Goal: Task Accomplishment & Management: Use online tool/utility

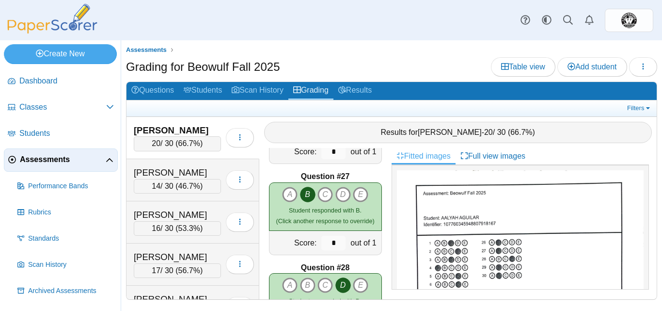
scroll to position [2349, 0]
click at [172, 88] on link "Questions" at bounding box center [153, 91] width 52 height 18
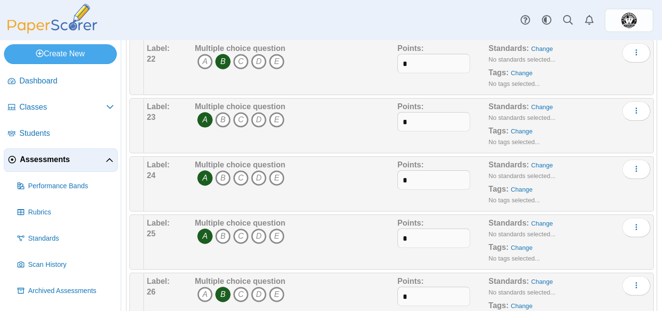
scroll to position [1299, 0]
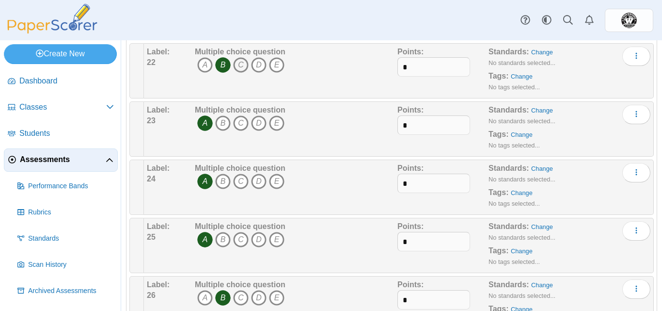
click at [238, 67] on icon "C" at bounding box center [241, 65] width 16 height 16
click at [220, 68] on icon "B" at bounding box center [223, 65] width 16 height 16
click at [223, 122] on icon "B" at bounding box center [223, 123] width 16 height 16
click at [203, 122] on icon "A" at bounding box center [205, 123] width 16 height 16
click at [222, 184] on icon "B" at bounding box center [223, 182] width 16 height 16
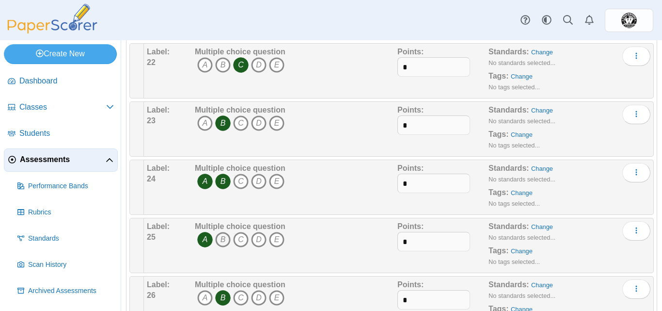
click at [222, 247] on icon "B" at bounding box center [223, 240] width 16 height 16
click at [201, 180] on icon "A" at bounding box center [205, 182] width 16 height 16
click at [204, 238] on icon "A" at bounding box center [205, 240] width 16 height 16
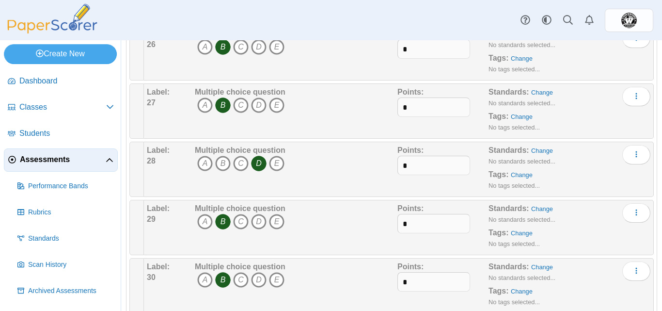
scroll to position [1574, 0]
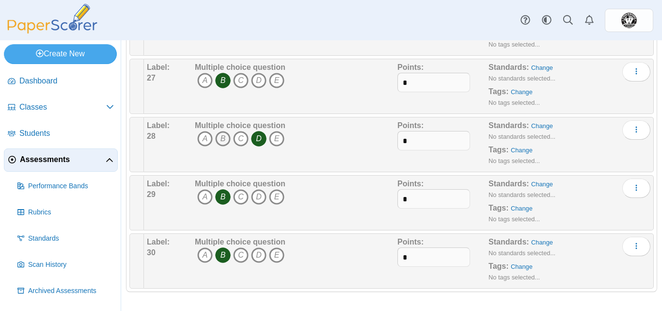
click at [219, 132] on icon "B" at bounding box center [223, 139] width 16 height 16
click at [258, 139] on icon "D" at bounding box center [259, 139] width 16 height 16
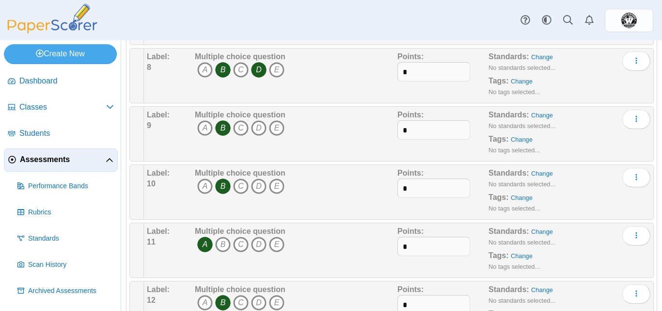
scroll to position [0, 0]
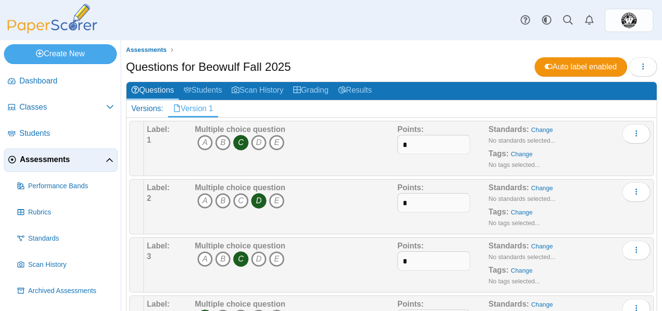
click at [387, 66] on div "Questions for Beowulf Fall 2025 Auto label enabled Loading…" at bounding box center [391, 68] width 531 height 22
click at [207, 89] on link "Students" at bounding box center [203, 91] width 48 height 18
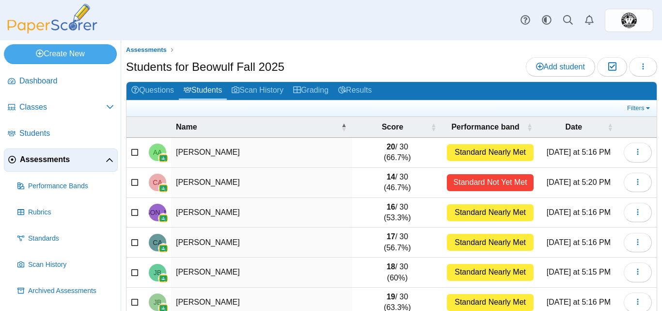
click at [52, 167] on link "Assessments" at bounding box center [61, 159] width 114 height 23
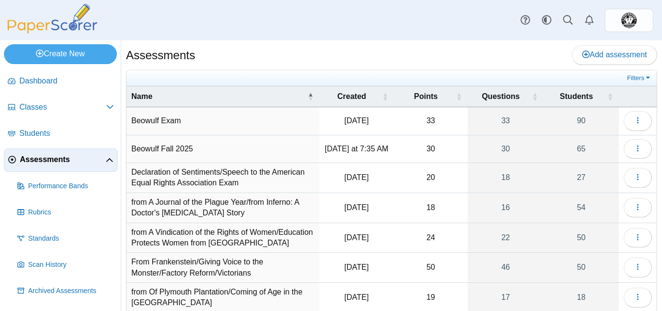
click at [196, 154] on td "Beowulf Fall 2025" at bounding box center [223, 149] width 193 height 28
click at [634, 150] on icon "button" at bounding box center [638, 148] width 8 height 8
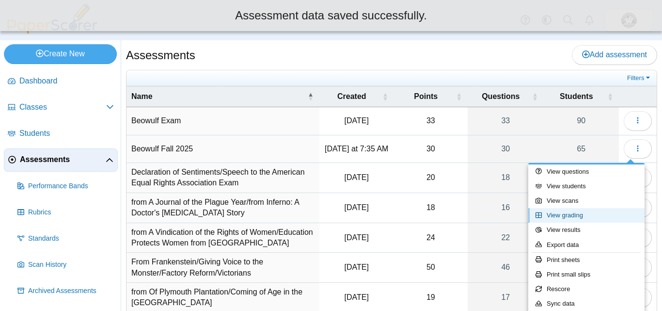
click at [561, 219] on link "View grading" at bounding box center [586, 215] width 116 height 15
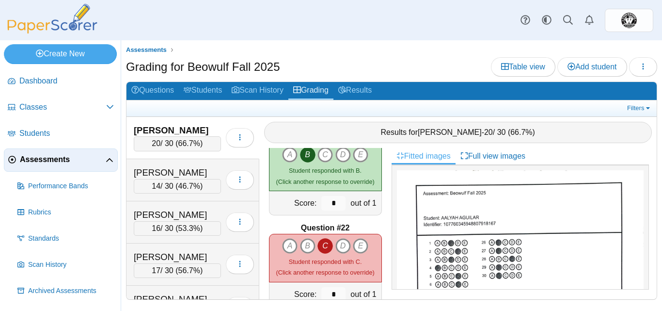
scroll to position [1862, 0]
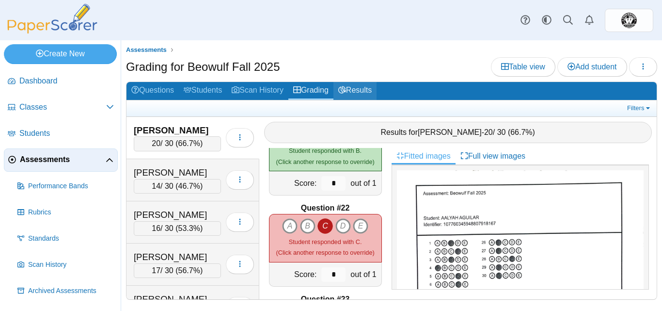
click at [360, 95] on link "Results" at bounding box center [355, 91] width 43 height 18
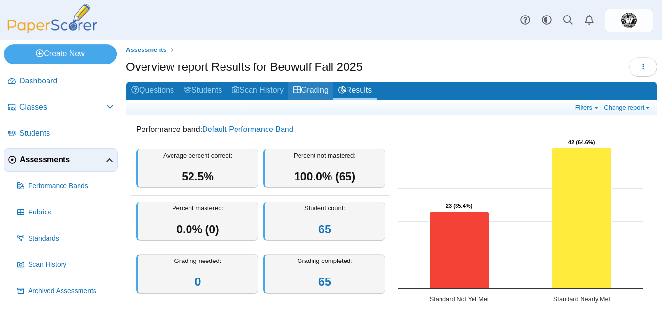
click at [310, 90] on link "Grading" at bounding box center [310, 91] width 45 height 18
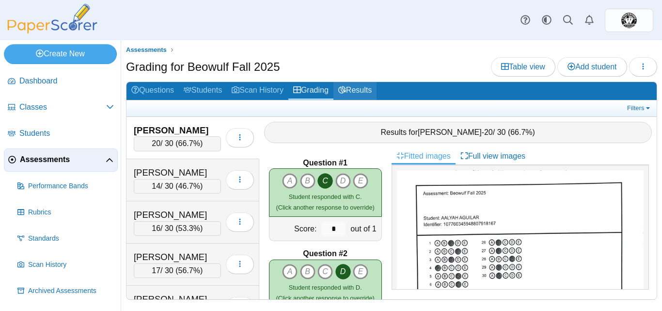
click at [365, 91] on link "Results" at bounding box center [355, 91] width 43 height 18
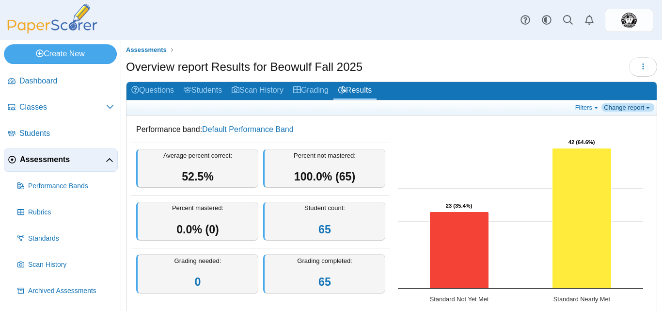
click at [634, 109] on link "Change report" at bounding box center [628, 107] width 53 height 8
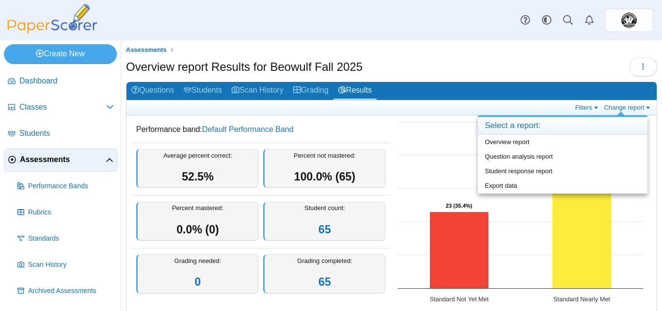
click at [466, 53] on ul "Assessments" at bounding box center [391, 50] width 531 height 10
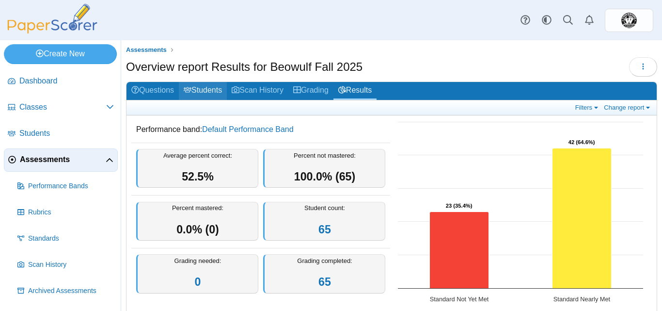
click at [206, 88] on link "Students" at bounding box center [203, 91] width 48 height 18
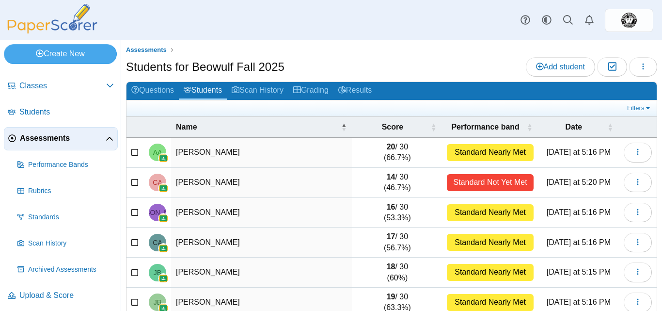
scroll to position [24, 0]
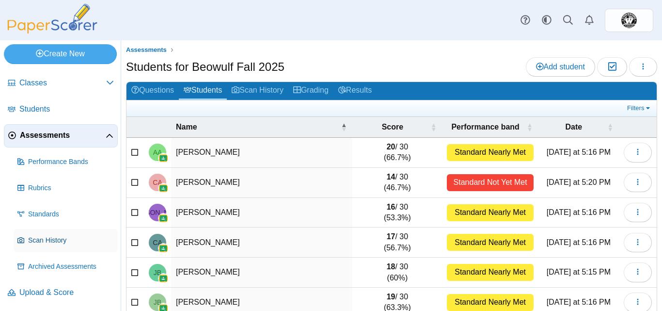
click at [53, 236] on span "Scan History" at bounding box center [71, 241] width 86 height 10
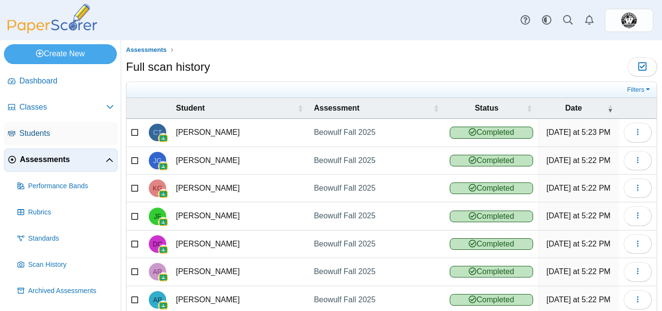
click at [41, 135] on span "Students" at bounding box center [66, 133] width 95 height 11
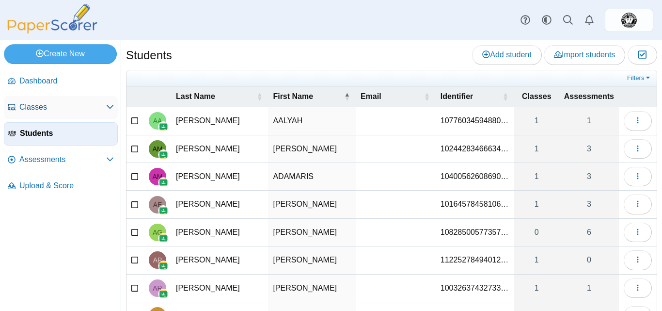
click at [48, 110] on span "Classes" at bounding box center [62, 107] width 87 height 11
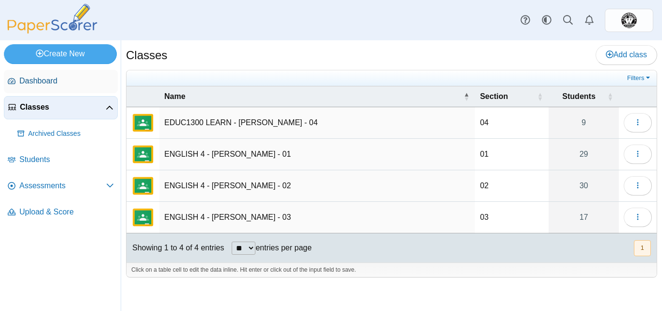
click at [50, 83] on span "Dashboard" at bounding box center [66, 81] width 95 height 11
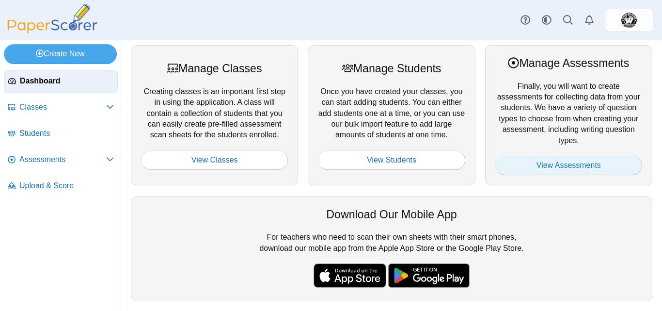
click at [542, 170] on link "View Assessments" at bounding box center [568, 165] width 147 height 19
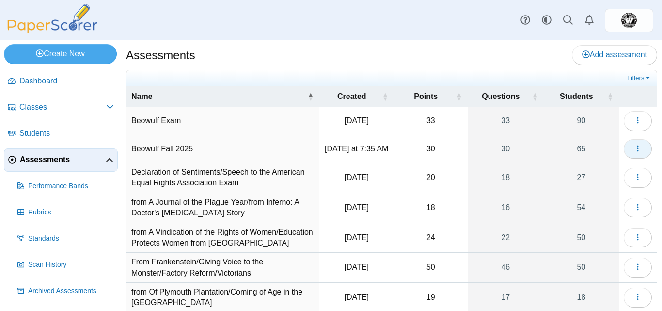
click at [634, 149] on icon "button" at bounding box center [638, 148] width 8 height 8
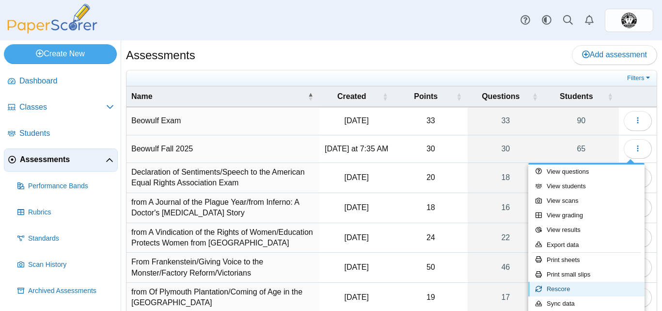
click at [576, 289] on link "Rescore" at bounding box center [586, 289] width 116 height 15
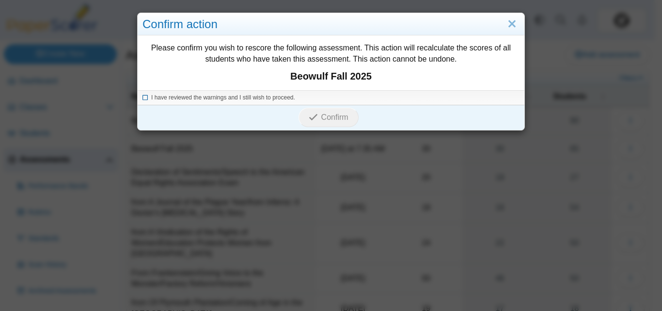
click at [143, 96] on icon at bounding box center [146, 96] width 6 height 5
click at [312, 115] on icon "submit" at bounding box center [313, 116] width 9 height 9
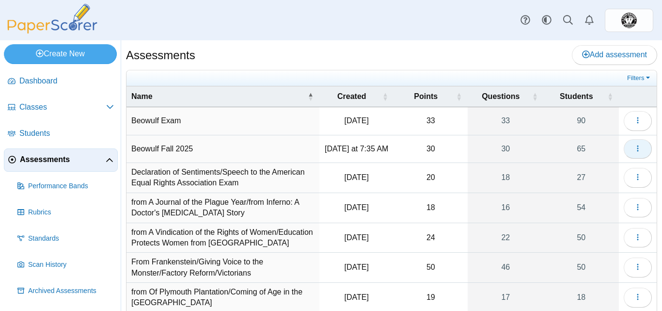
click at [634, 144] on span "button" at bounding box center [638, 148] width 8 height 8
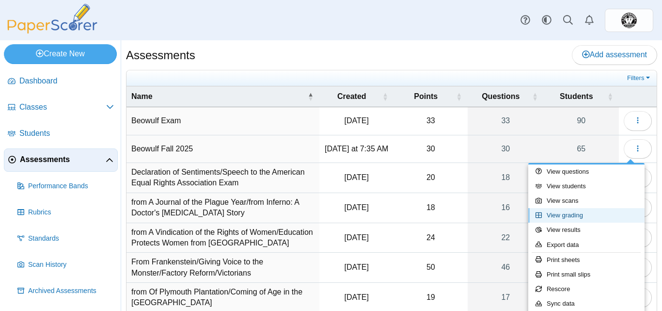
click at [561, 216] on link "View grading" at bounding box center [586, 215] width 116 height 15
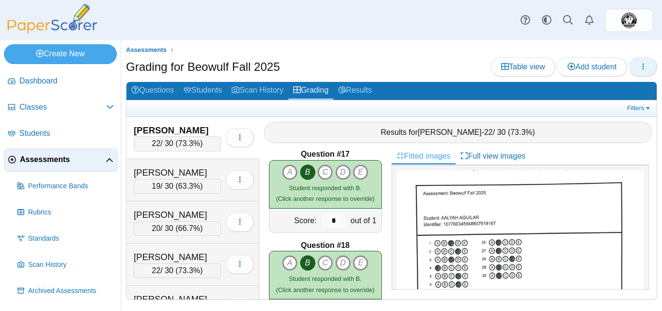
click at [645, 66] on icon "button" at bounding box center [643, 67] width 8 height 8
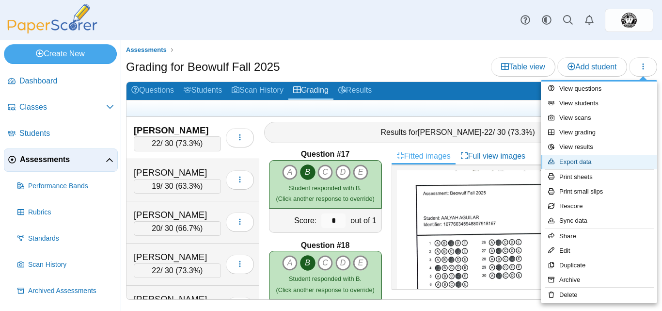
click at [569, 162] on link "Export data" at bounding box center [599, 162] width 116 height 15
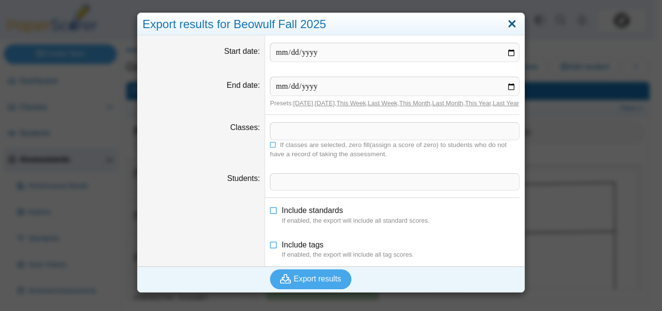
click at [507, 26] on link "Close" at bounding box center [512, 24] width 15 height 16
